Goal: Navigation & Orientation: Find specific page/section

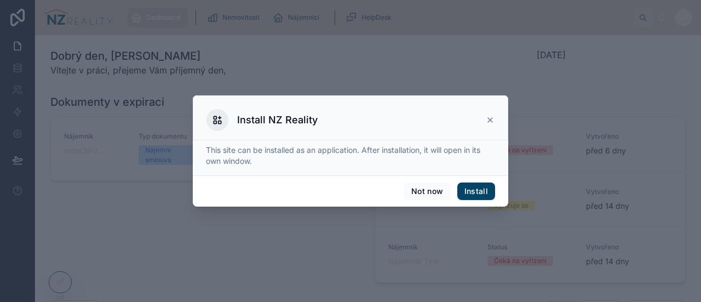
click at [483, 119] on div "Install NZ Reality" at bounding box center [350, 120] width 288 height 22
click at [488, 120] on icon at bounding box center [489, 119] width 9 height 9
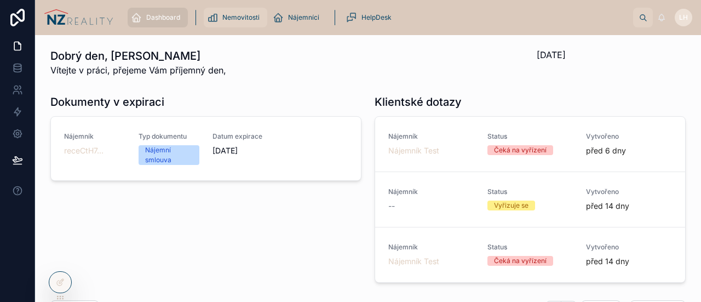
click at [205, 18] on link "Nemovitosti" at bounding box center [235, 18] width 63 height 20
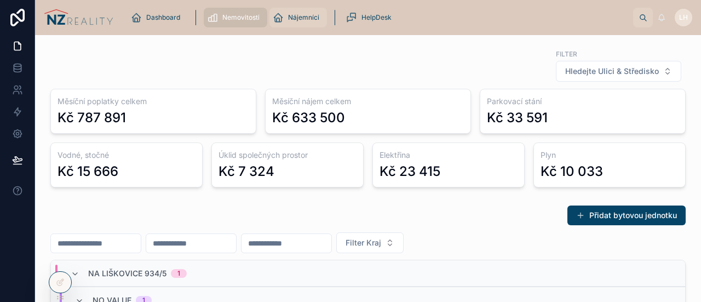
click at [298, 20] on span "Nájemníci" at bounding box center [303, 17] width 31 height 9
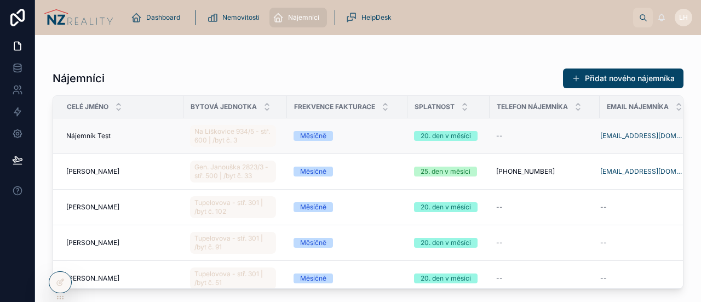
click at [84, 134] on span "Nájemník Test" at bounding box center [88, 135] width 44 height 9
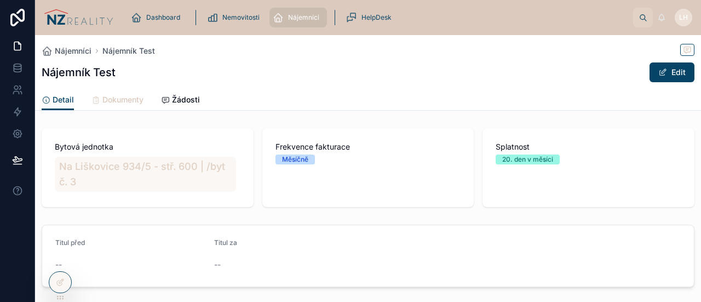
click at [119, 97] on span "Dokumenty" at bounding box center [122, 99] width 41 height 11
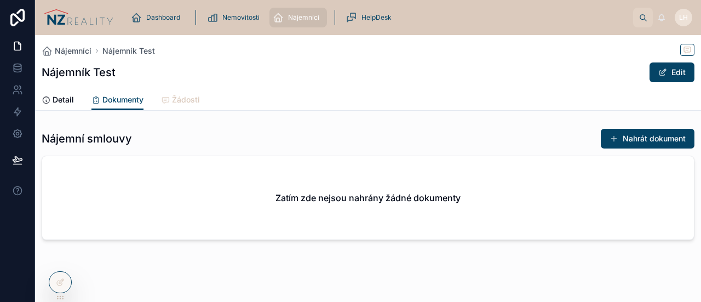
click at [177, 99] on span "Žádosti" at bounding box center [186, 99] width 28 height 11
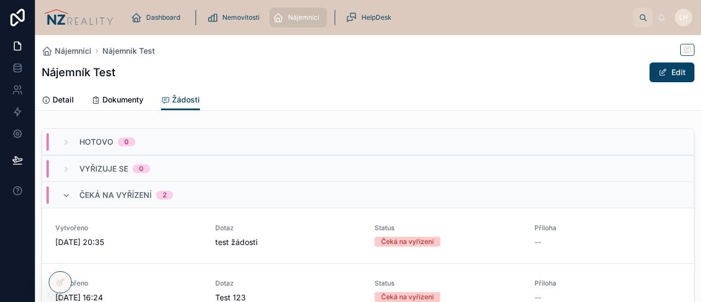
click at [288, 22] on div "Nájemníci" at bounding box center [298, 18] width 51 height 18
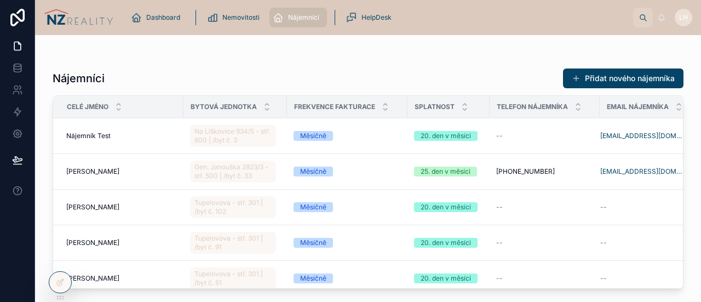
click at [328, 71] on div "Nájemníci Přidat nového nájemníka" at bounding box center [368, 78] width 631 height 21
click at [206, 141] on span "Na Liškovice 934/5 - stř. 600 | /byt č. 3" at bounding box center [232, 136] width 77 height 18
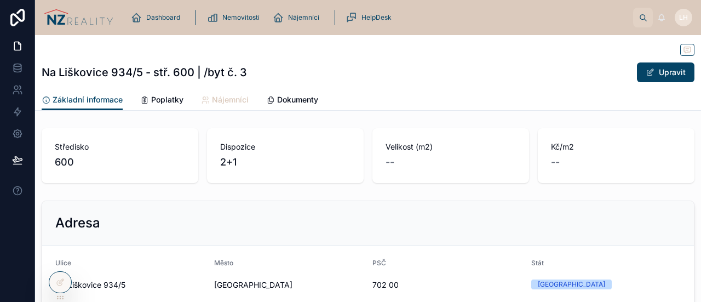
click at [241, 97] on span "Nájemníci" at bounding box center [230, 99] width 37 height 11
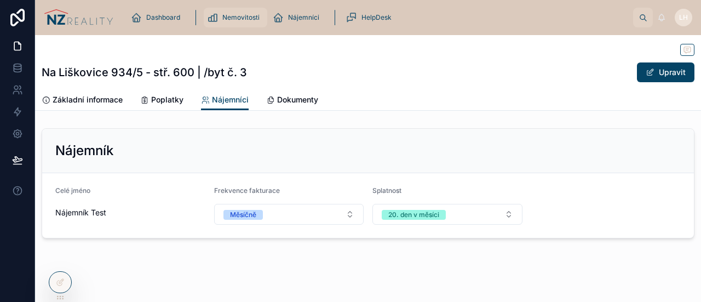
click at [235, 21] on span "Nemovitosti" at bounding box center [240, 17] width 37 height 9
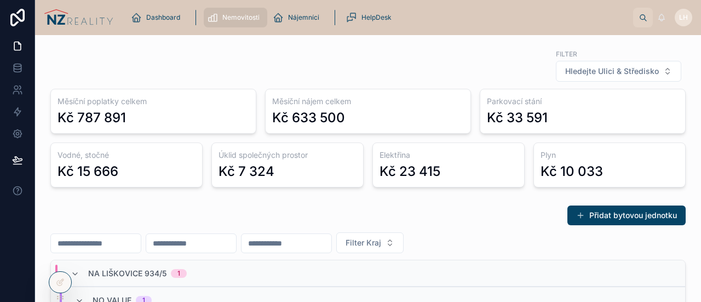
click at [310, 30] on div "Dashboard Nemovitosti Nájemníci HelpDesk LH [PERSON_NAME]" at bounding box center [368, 17] width 666 height 35
click at [311, 21] on span "Nájemníci" at bounding box center [303, 17] width 31 height 9
